Goal: Transaction & Acquisition: Purchase product/service

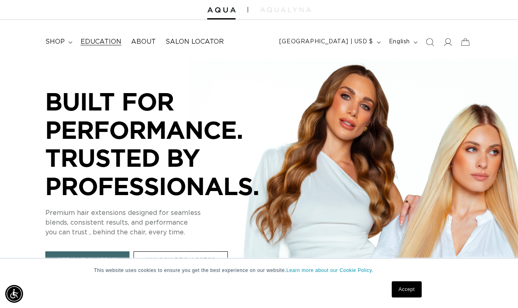
scroll to position [0, 921]
click at [63, 39] on span "shop" at bounding box center [54, 42] width 19 height 9
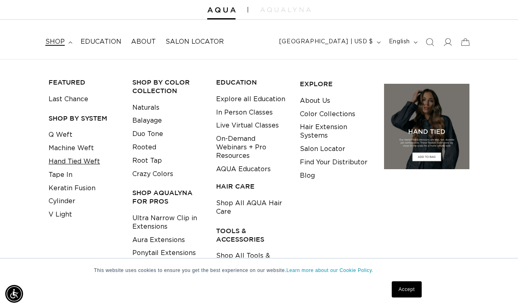
scroll to position [0, 461]
click at [78, 186] on link "Keratin Fusion" at bounding box center [72, 188] width 47 height 13
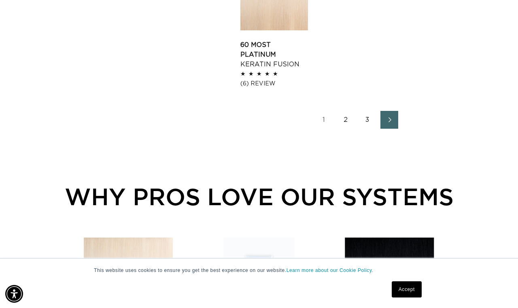
scroll to position [0, 461]
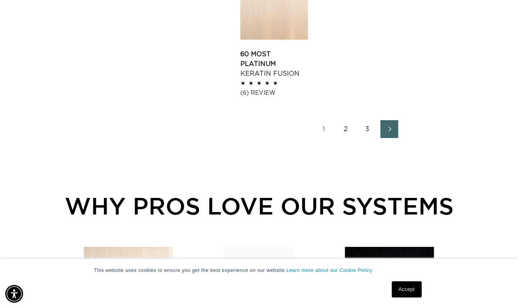
click at [341, 135] on link "2" at bounding box center [346, 129] width 18 height 18
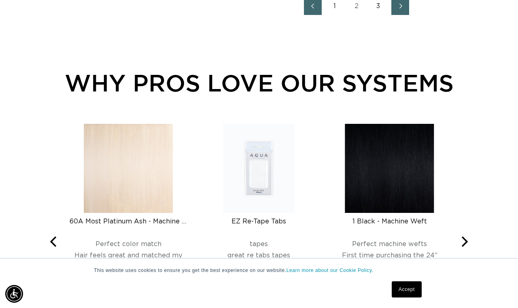
scroll to position [1281, 0]
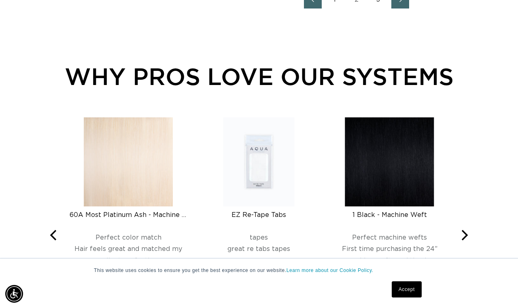
click at [376, 9] on link "3" at bounding box center [379, 0] width 18 height 18
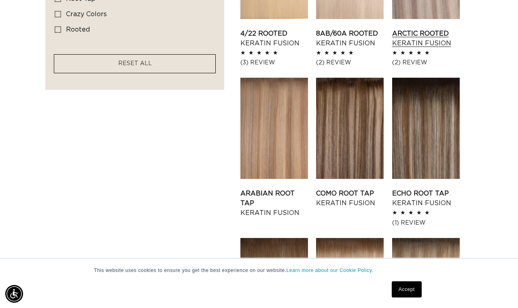
scroll to position [696, 0]
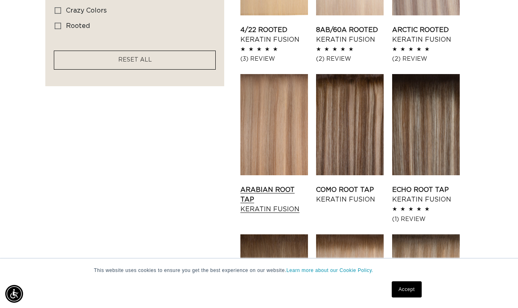
click at [288, 185] on link "Arabian Root Tap Keratin Fusion" at bounding box center [274, 199] width 68 height 29
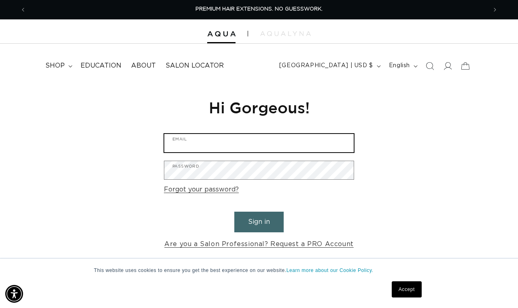
type input "[DOMAIN_NAME][EMAIL_ADDRESS][DOMAIN_NAME]"
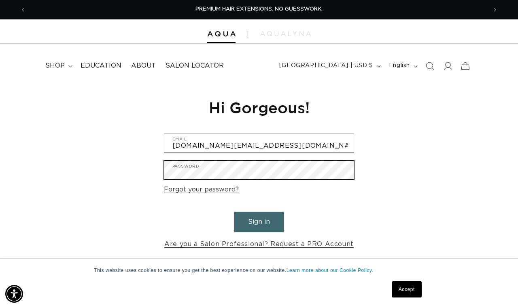
click at [259, 221] on button "Sign in" at bounding box center [258, 222] width 49 height 21
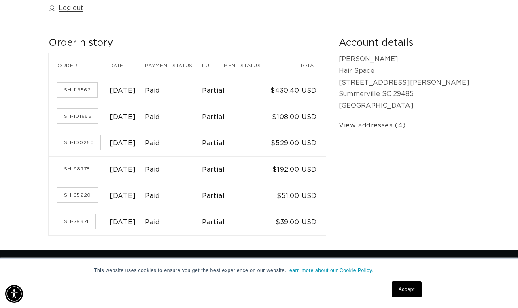
scroll to position [0, 461]
click at [90, 88] on link "SH-119562" at bounding box center [77, 90] width 40 height 15
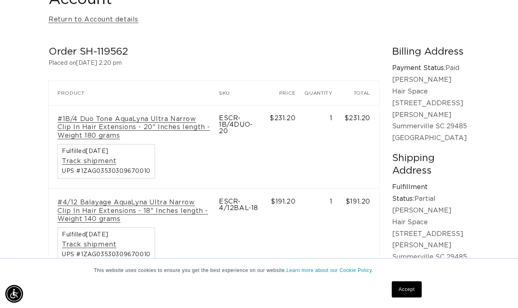
scroll to position [0, 921]
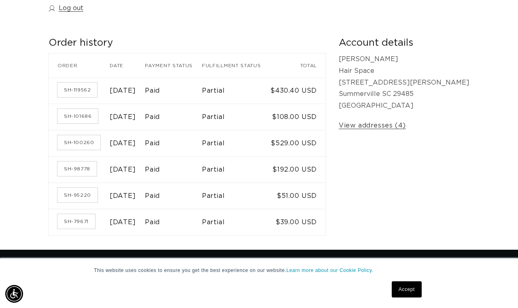
scroll to position [0, 461]
click at [86, 138] on link "SH-100260" at bounding box center [78, 142] width 43 height 15
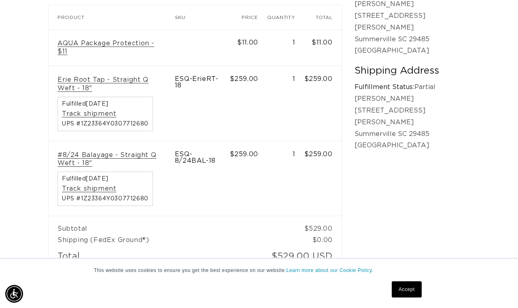
scroll to position [0, 921]
click at [155, 76] on link "Erie Root Tap - Straight Q Weft - 18"" at bounding box center [111, 84] width 108 height 17
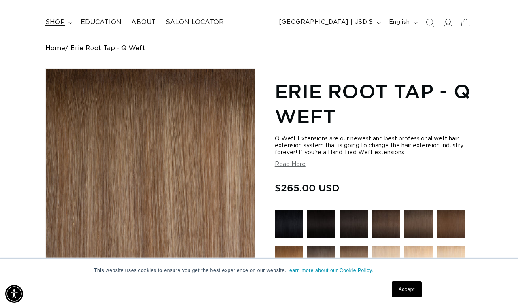
click at [64, 21] on span "shop" at bounding box center [54, 22] width 19 height 9
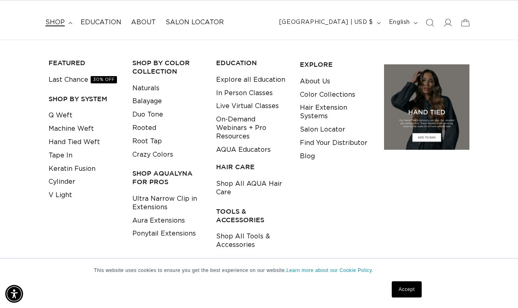
scroll to position [0, 461]
click at [70, 166] on link "Keratin Fusion" at bounding box center [72, 168] width 47 height 13
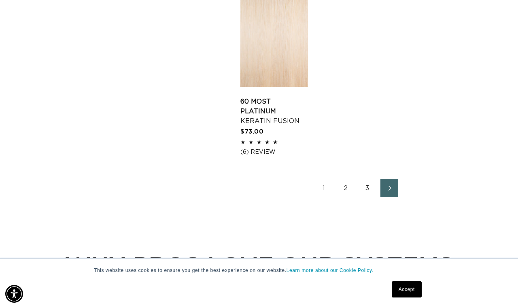
scroll to position [1240, 0]
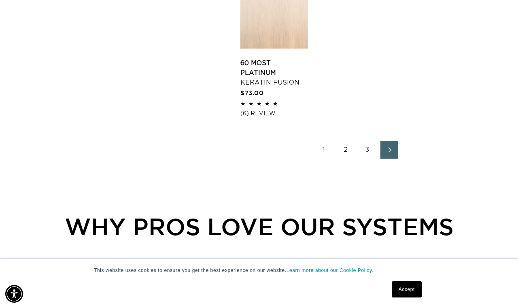
click at [343, 159] on link "2" at bounding box center [346, 150] width 18 height 18
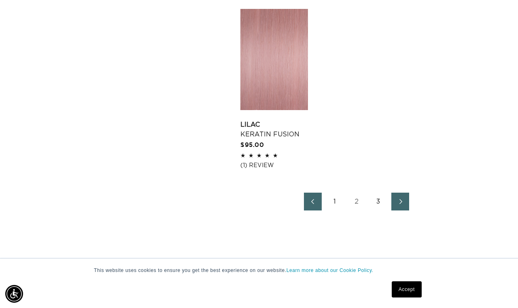
scroll to position [1155, 0]
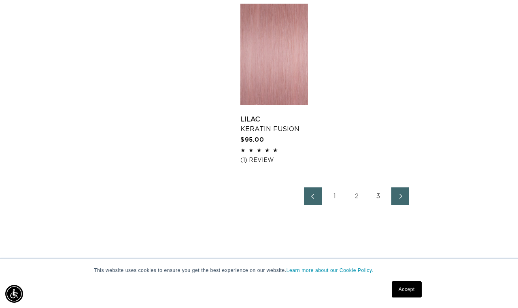
click at [376, 205] on link "3" at bounding box center [379, 196] width 18 height 18
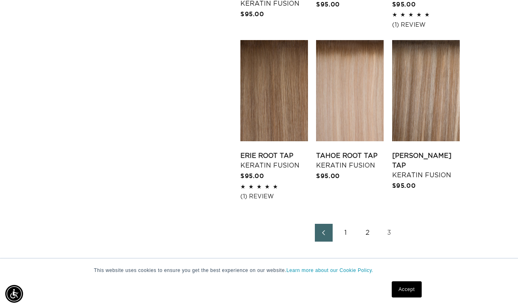
scroll to position [940, 0]
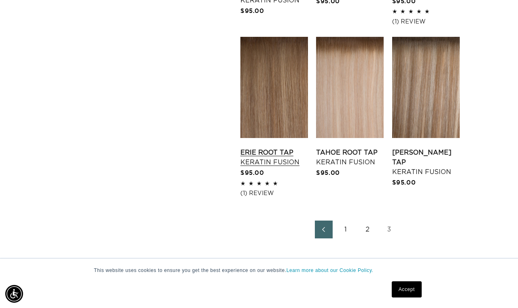
click at [283, 148] on link "Erie Root Tap Keratin Fusion" at bounding box center [274, 157] width 68 height 19
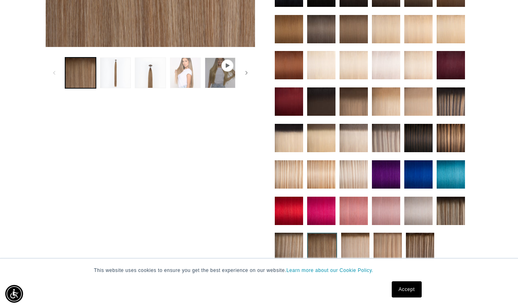
scroll to position [0, 461]
click at [109, 67] on button "Load image 2 in gallery view" at bounding box center [115, 72] width 31 height 31
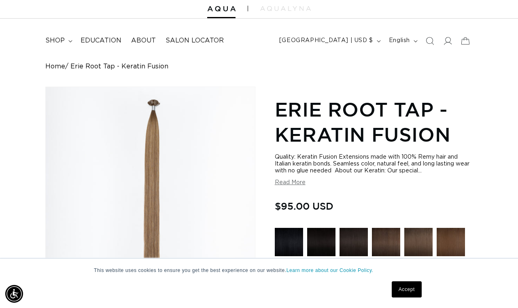
scroll to position [28, 0]
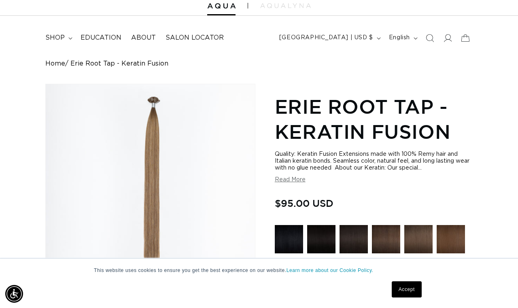
click at [300, 180] on button "Read More" at bounding box center [290, 180] width 31 height 7
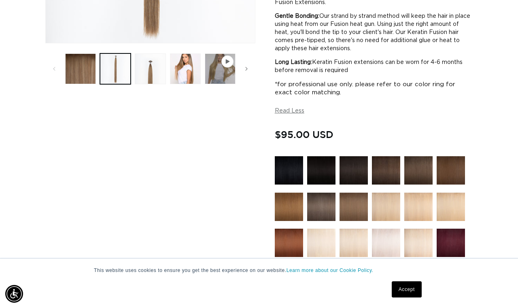
scroll to position [279, 0]
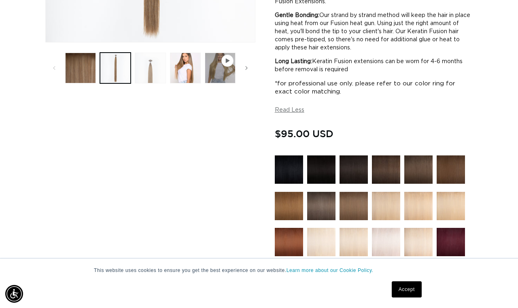
click at [161, 67] on button "Load image 3 in gallery view" at bounding box center [150, 68] width 31 height 31
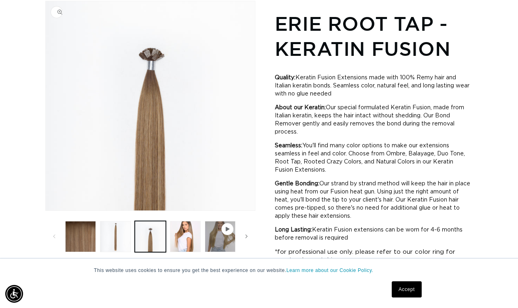
scroll to position [0, 461]
click at [191, 236] on button "Load image 4 in gallery view" at bounding box center [185, 236] width 31 height 31
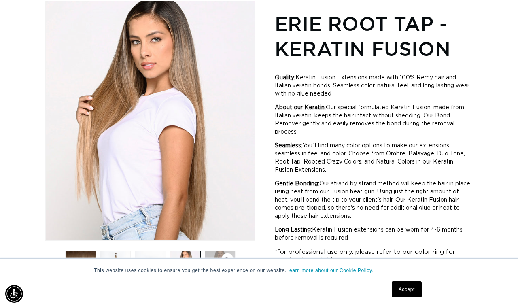
click at [215, 254] on button "Play video 1 in gallery view" at bounding box center [220, 266] width 31 height 31
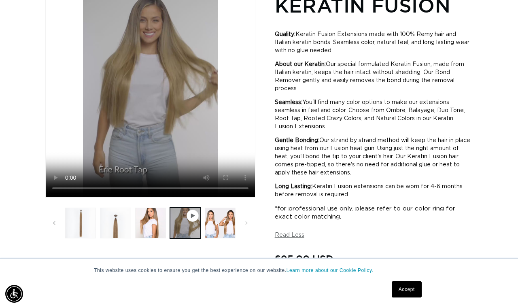
scroll to position [0, 0]
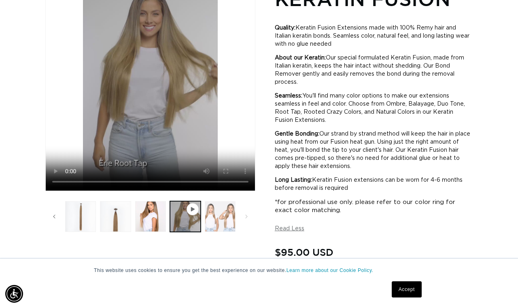
click at [220, 210] on button "Load image 5 in gallery view" at bounding box center [220, 216] width 31 height 31
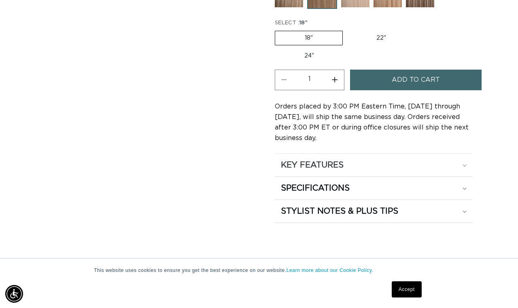
click at [362, 166] on div "KEY FEATURES" at bounding box center [374, 165] width 186 height 11
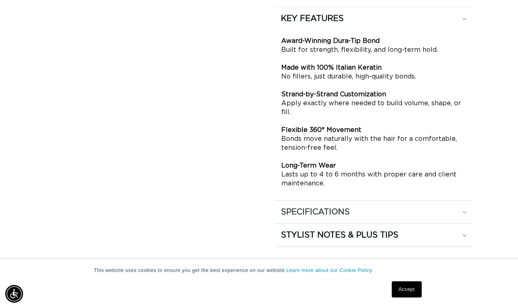
click at [344, 203] on summary "SPECIFICATIONS" at bounding box center [374, 212] width 198 height 23
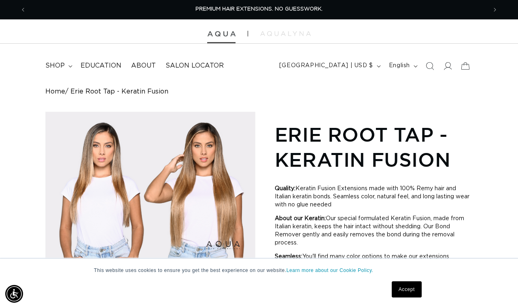
click at [225, 33] on img at bounding box center [221, 34] width 28 height 6
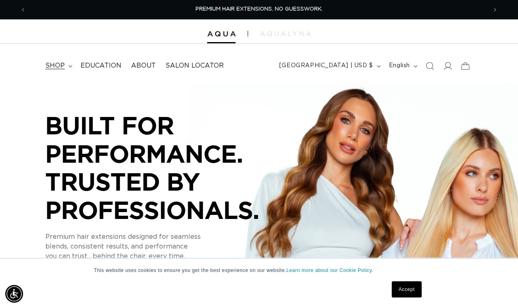
click at [59, 66] on span "shop" at bounding box center [54, 66] width 19 height 9
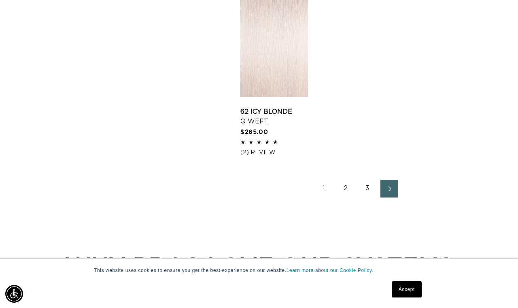
scroll to position [1184, 0]
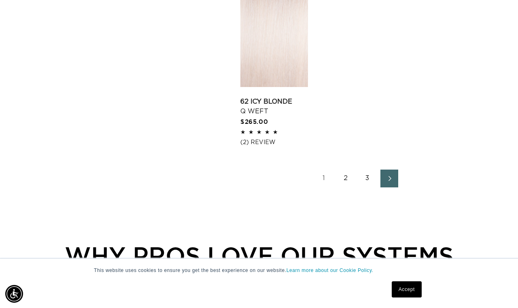
click at [336, 187] on ul "1 2 3" at bounding box center [356, 179] width 232 height 18
click at [352, 187] on link "2" at bounding box center [346, 179] width 18 height 18
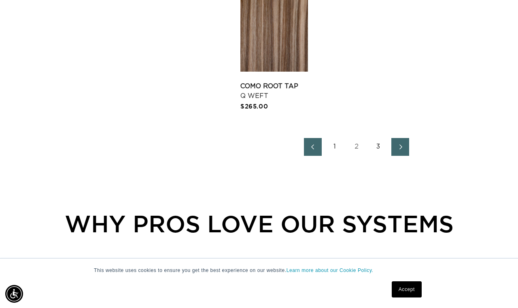
scroll to position [1173, 0]
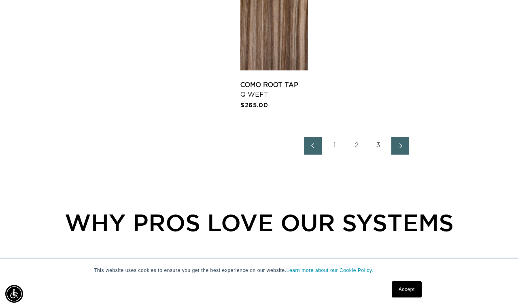
click at [375, 155] on link "3" at bounding box center [379, 146] width 18 height 18
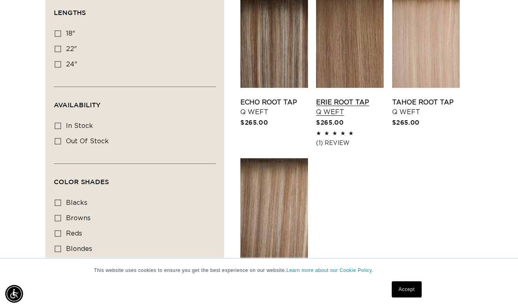
scroll to position [302, 0]
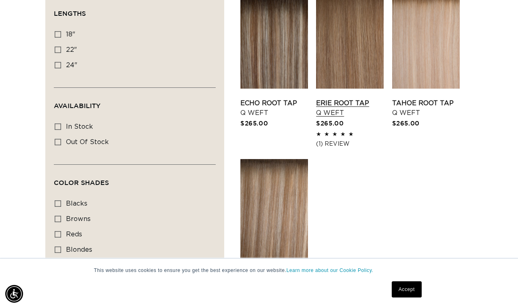
click at [336, 98] on link "Erie Root Tap Q Weft" at bounding box center [350, 107] width 68 height 19
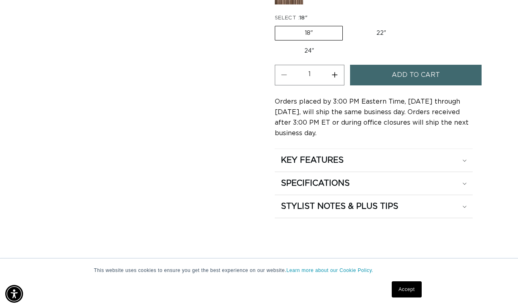
scroll to position [0, 461]
click at [340, 162] on h2 "KEY FEATURES" at bounding box center [312, 160] width 63 height 11
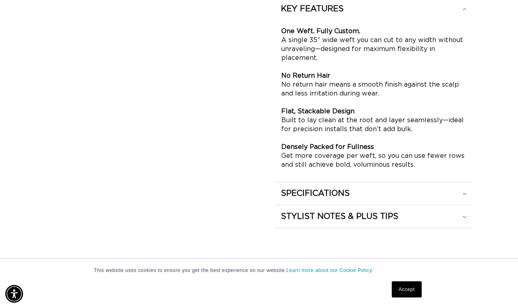
scroll to position [0, 921]
click at [360, 188] on div "SPECIFICATIONS" at bounding box center [374, 193] width 186 height 11
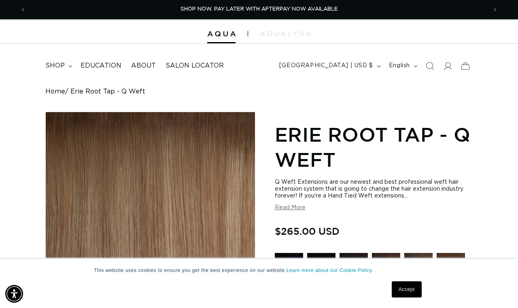
scroll to position [0, 0]
click at [52, 62] on span "shop" at bounding box center [54, 66] width 19 height 9
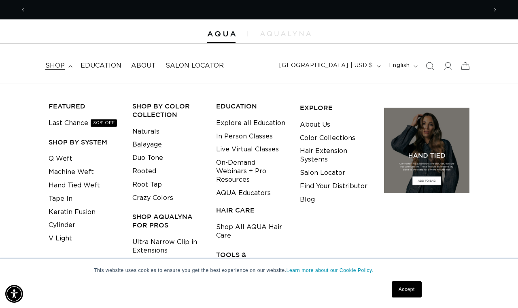
scroll to position [0, 921]
click at [82, 211] on link "Keratin Fusion" at bounding box center [72, 212] width 47 height 13
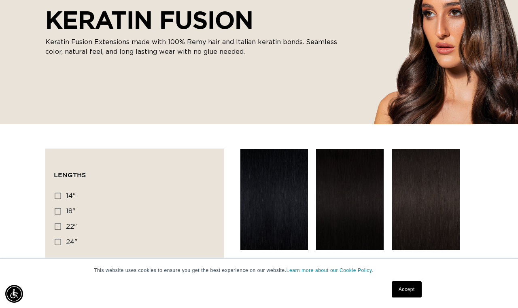
scroll to position [17, 0]
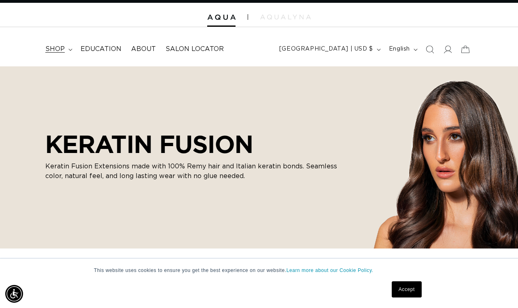
click at [57, 47] on span "shop" at bounding box center [54, 49] width 19 height 9
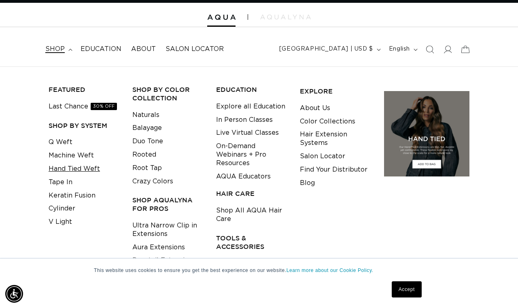
scroll to position [0, 461]
click at [66, 198] on link "Keratin Fusion" at bounding box center [72, 195] width 47 height 13
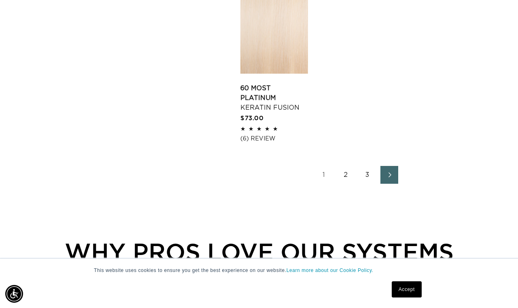
scroll to position [1200, 0]
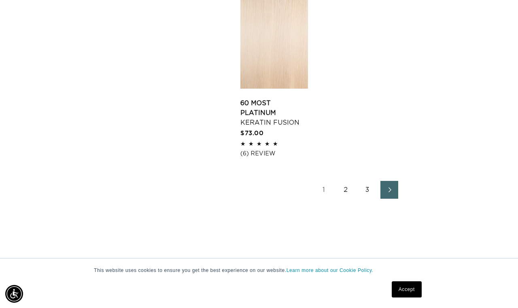
click at [366, 199] on link "3" at bounding box center [368, 190] width 18 height 18
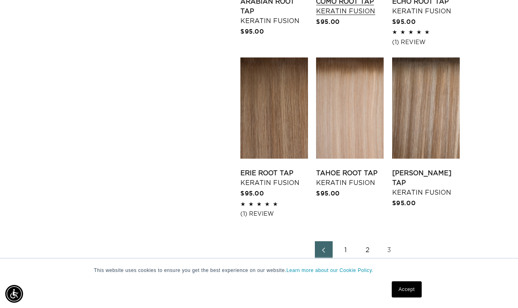
scroll to position [921, 0]
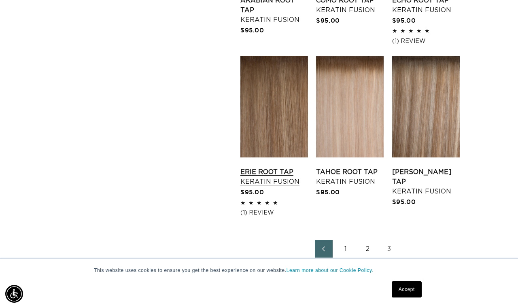
click at [280, 167] on link "Erie Root Tap Keratin Fusion" at bounding box center [274, 176] width 68 height 19
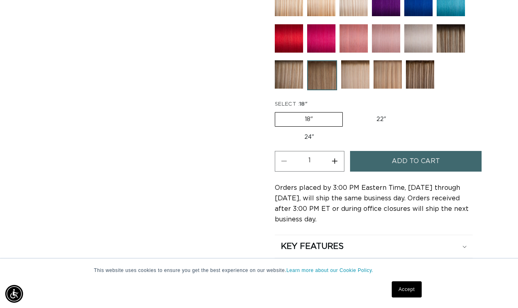
scroll to position [0, 461]
click at [336, 156] on button "Increase quantity for Erie Root Tap - Keratin Fusion" at bounding box center [335, 161] width 18 height 21
type input "3"
click at [376, 158] on button "Add to cart" at bounding box center [416, 161] width 132 height 21
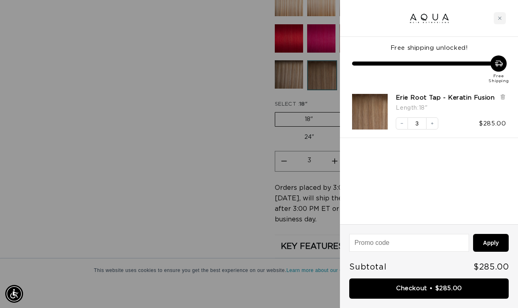
scroll to position [0, 921]
click at [94, 60] on div at bounding box center [259, 154] width 518 height 308
